Goal: Information Seeking & Learning: Learn about a topic

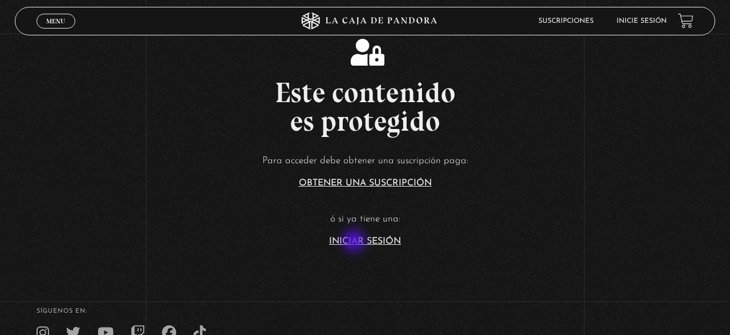
click at [355, 242] on link "Iniciar Sesión" at bounding box center [365, 241] width 72 height 9
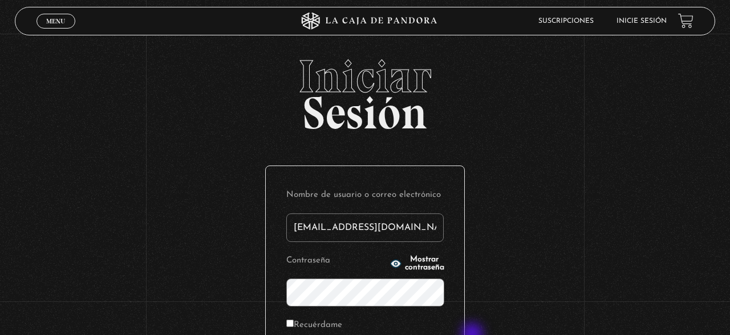
type input "[EMAIL_ADDRESS][DOMAIN_NAME]"
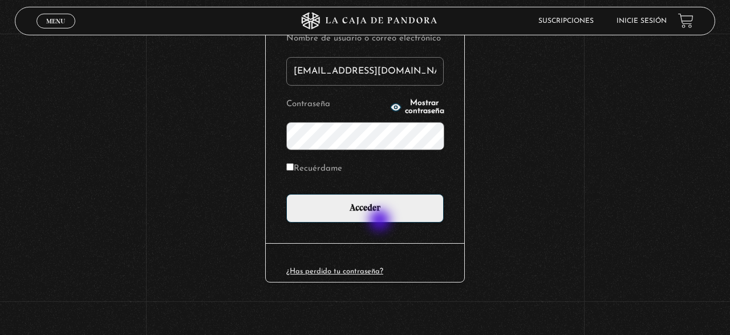
scroll to position [159, 0]
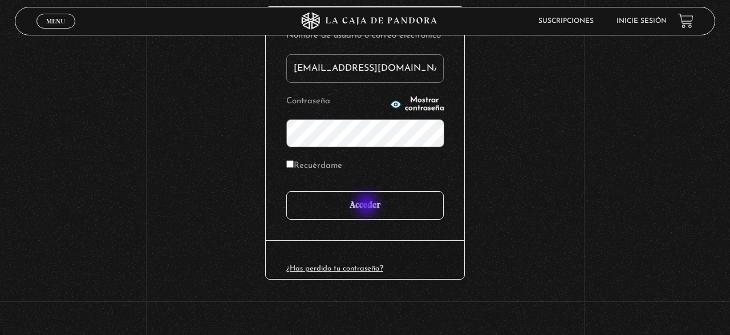
click at [368, 206] on input "Acceder" at bounding box center [364, 205] width 157 height 28
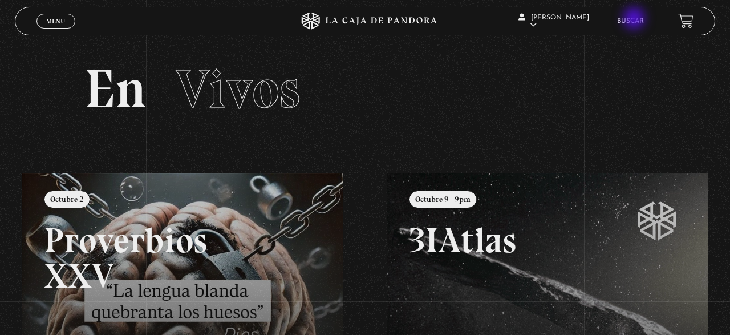
click at [634, 19] on link "Buscar" at bounding box center [630, 21] width 27 height 7
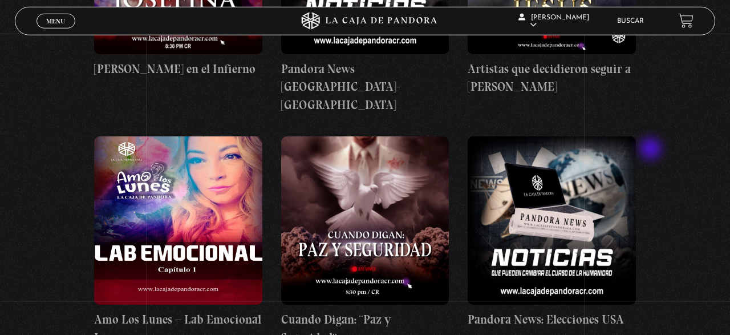
scroll to position [5039, 0]
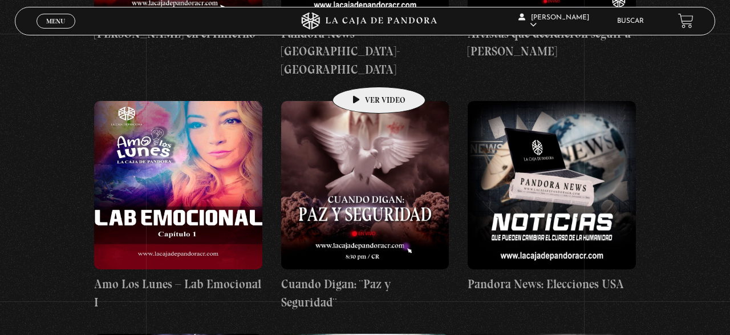
click at [361, 101] on figure at bounding box center [365, 185] width 168 height 168
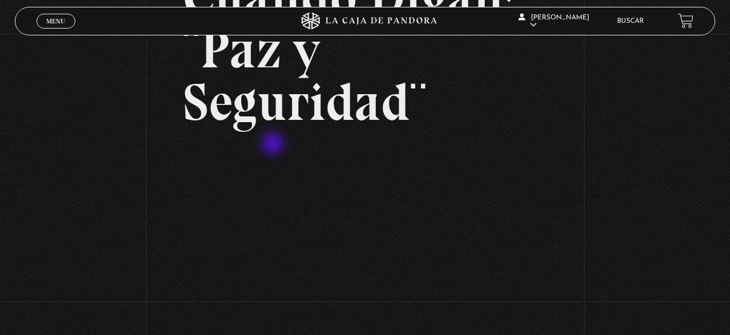
scroll to position [178, 0]
